Goal: Learn about a topic

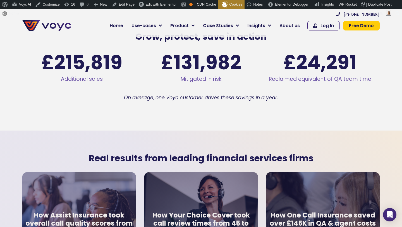
scroll to position [933, 0]
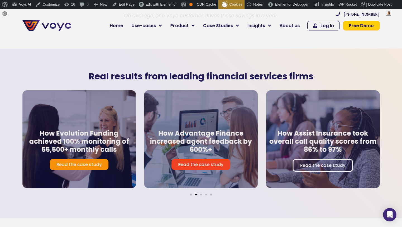
scroll to position [1004, 0]
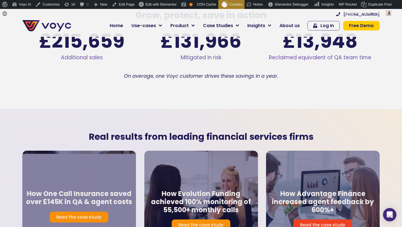
scroll to position [917, 0]
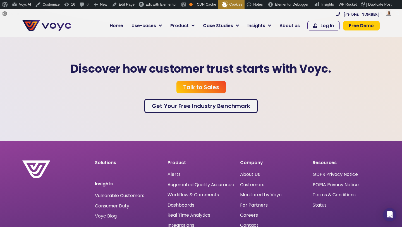
scroll to position [1661, 0]
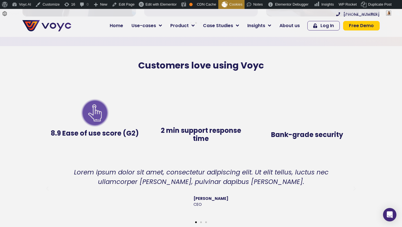
scroll to position [1128, 0]
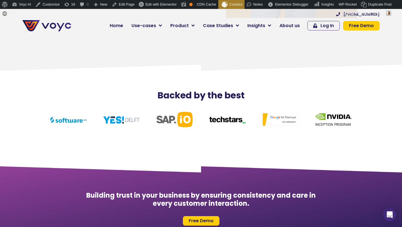
scroll to position [2551, 0]
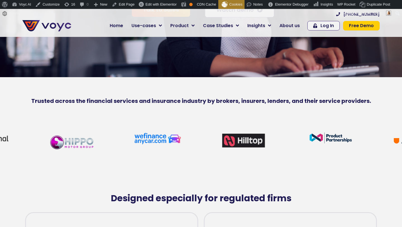
scroll to position [306, 0]
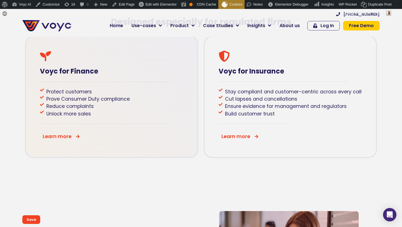
click at [78, 137] on icon at bounding box center [78, 136] width 4 height 4
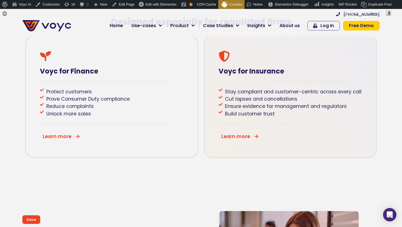
click at [256, 136] on icon at bounding box center [257, 136] width 4 height 4
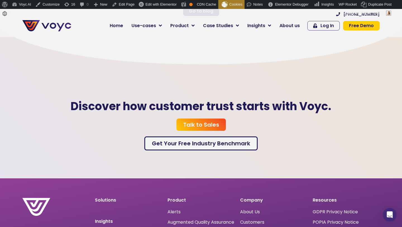
scroll to position [1639, 0]
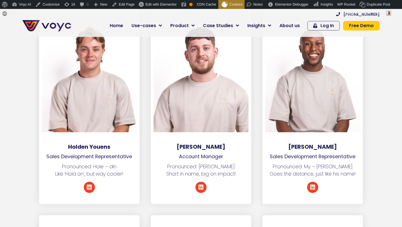
click at [256, 167] on div "Ben Dixon Account Manager Pronounced: Ben Short in name, big on impact! Linkedin" at bounding box center [201, 106] width 112 height 195
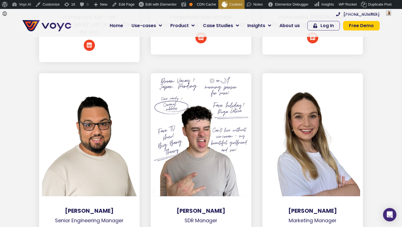
scroll to position [2625, 0]
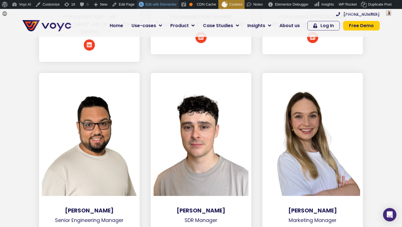
click at [153, 6] on span "Edit with Elementor" at bounding box center [161, 4] width 31 height 4
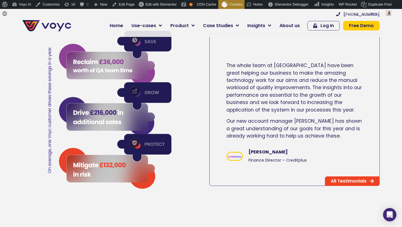
scroll to position [896, 0]
